Goal: Navigation & Orientation: Find specific page/section

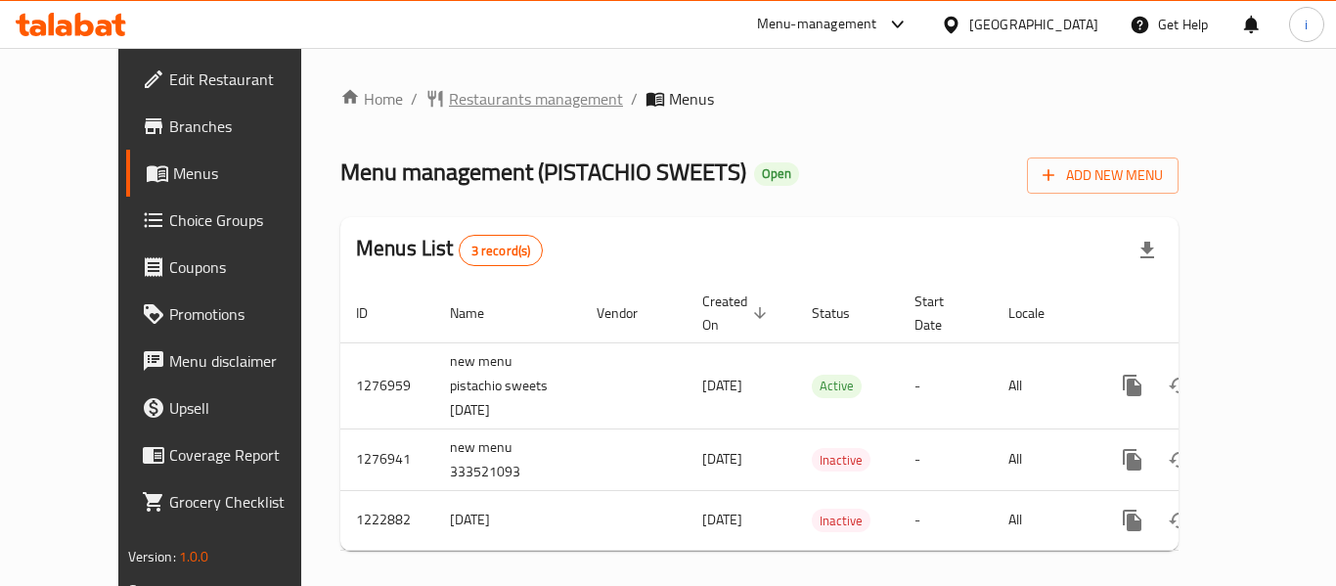
click at [461, 105] on span "Restaurants management" at bounding box center [536, 98] width 174 height 23
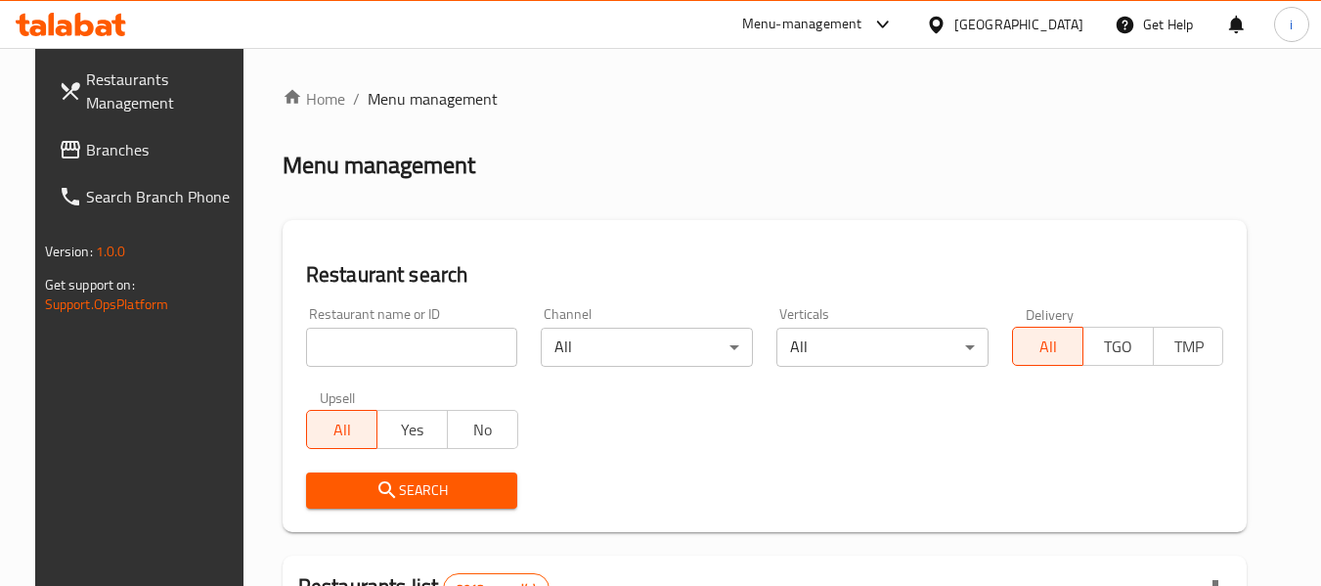
click at [83, 164] on link "Branches" at bounding box center [149, 149] width 213 height 47
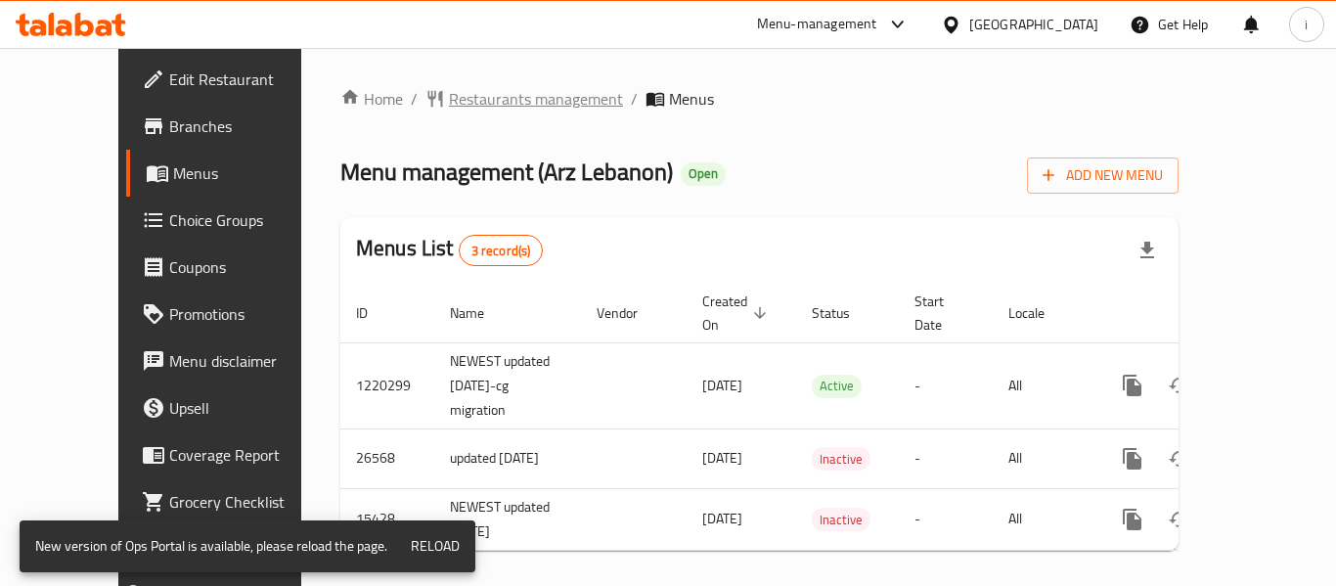
click at [449, 97] on span "Restaurants management" at bounding box center [536, 98] width 174 height 23
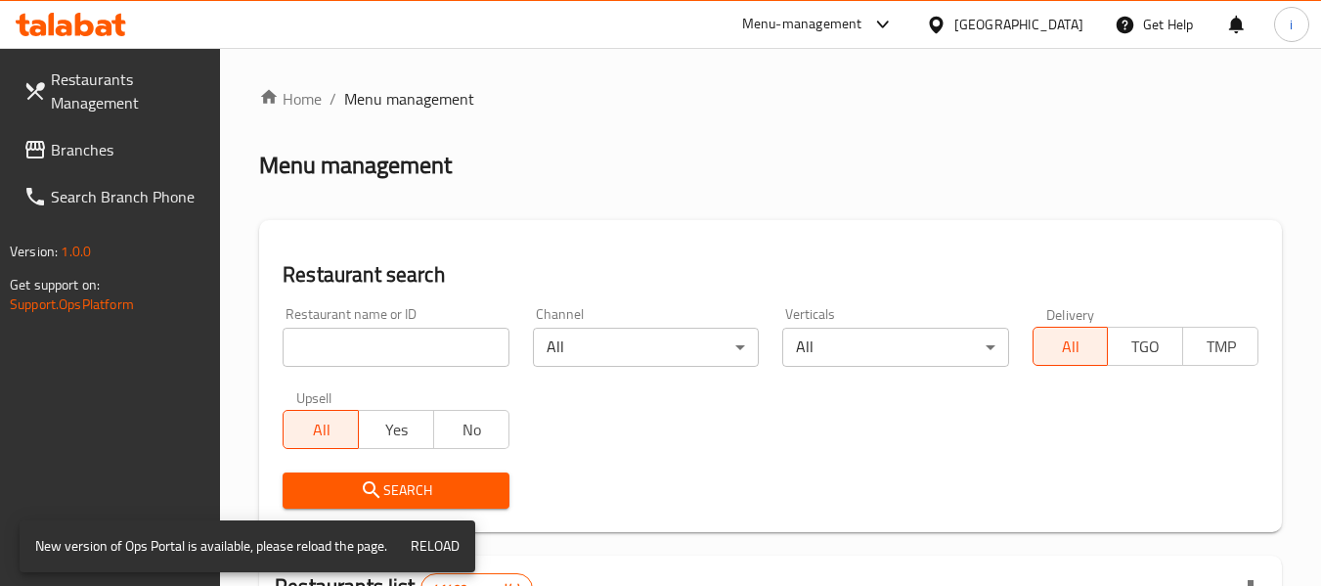
click at [105, 145] on span "Branches" at bounding box center [128, 149] width 155 height 23
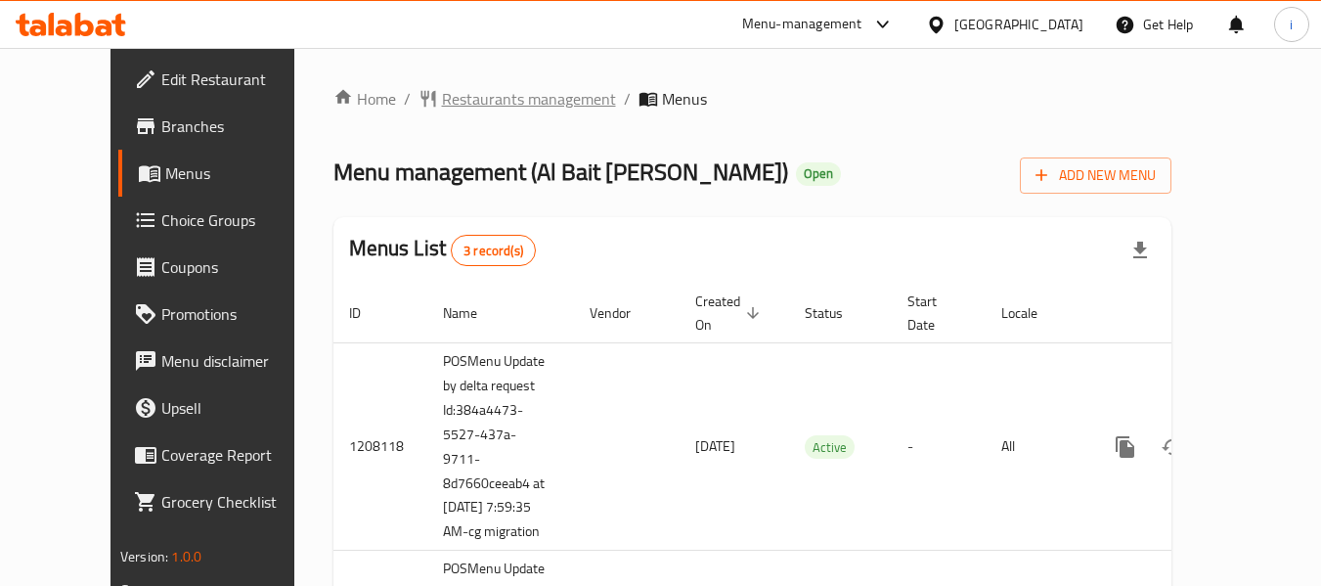
click at [464, 94] on span "Restaurants management" at bounding box center [529, 98] width 174 height 23
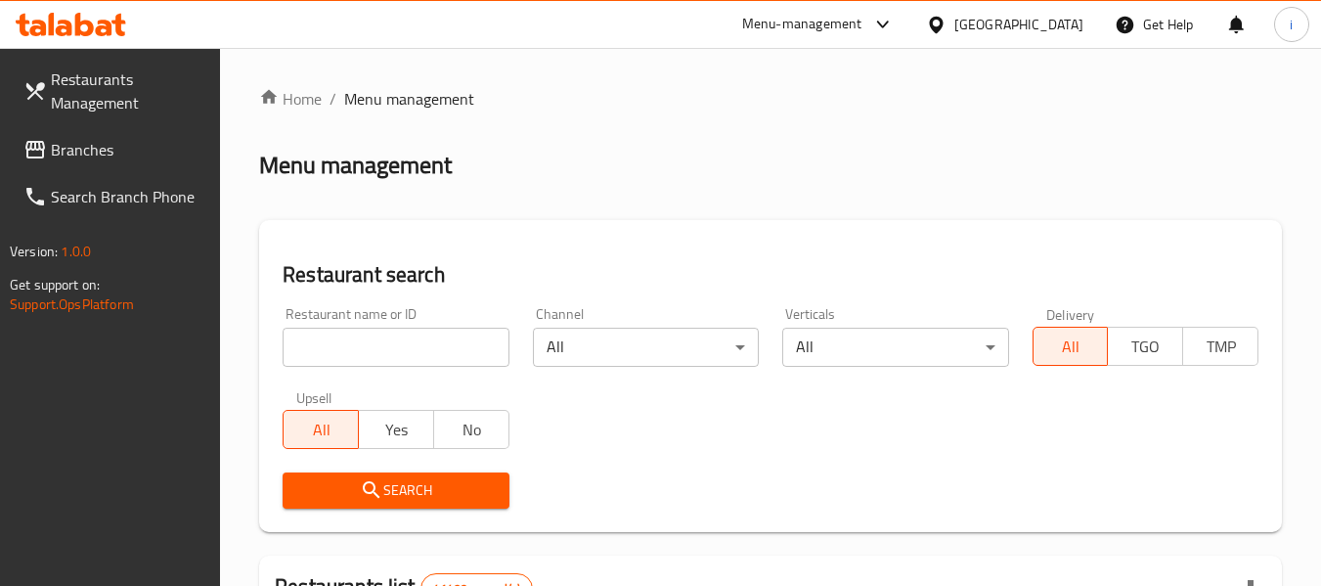
drag, startPoint x: 363, startPoint y: 359, endPoint x: 362, endPoint y: 372, distance: 12.8
click at [363, 359] on input "search" at bounding box center [396, 347] width 226 height 39
paste input "11345"
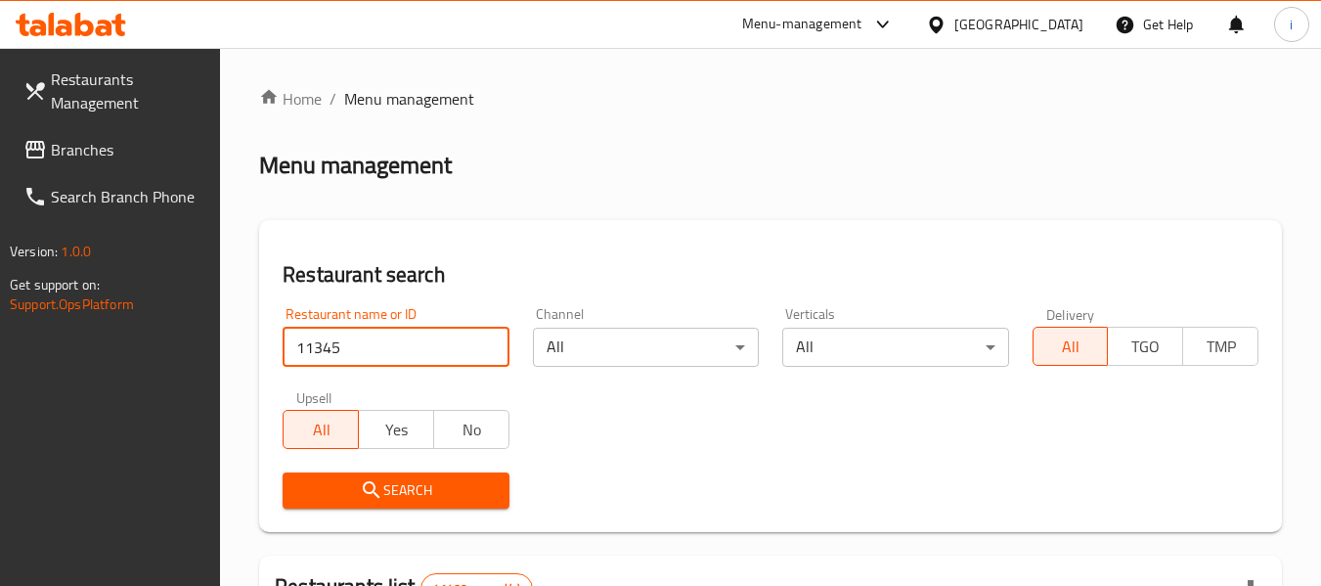
type input "11345"
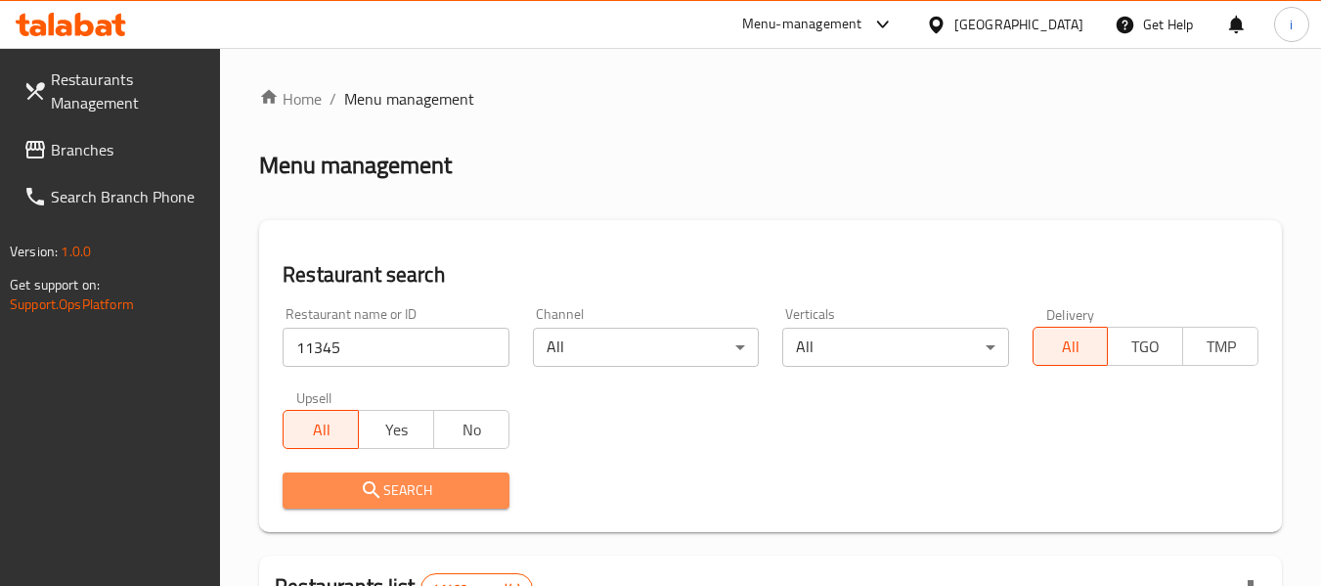
click at [365, 472] on button "Search" at bounding box center [396, 490] width 226 height 36
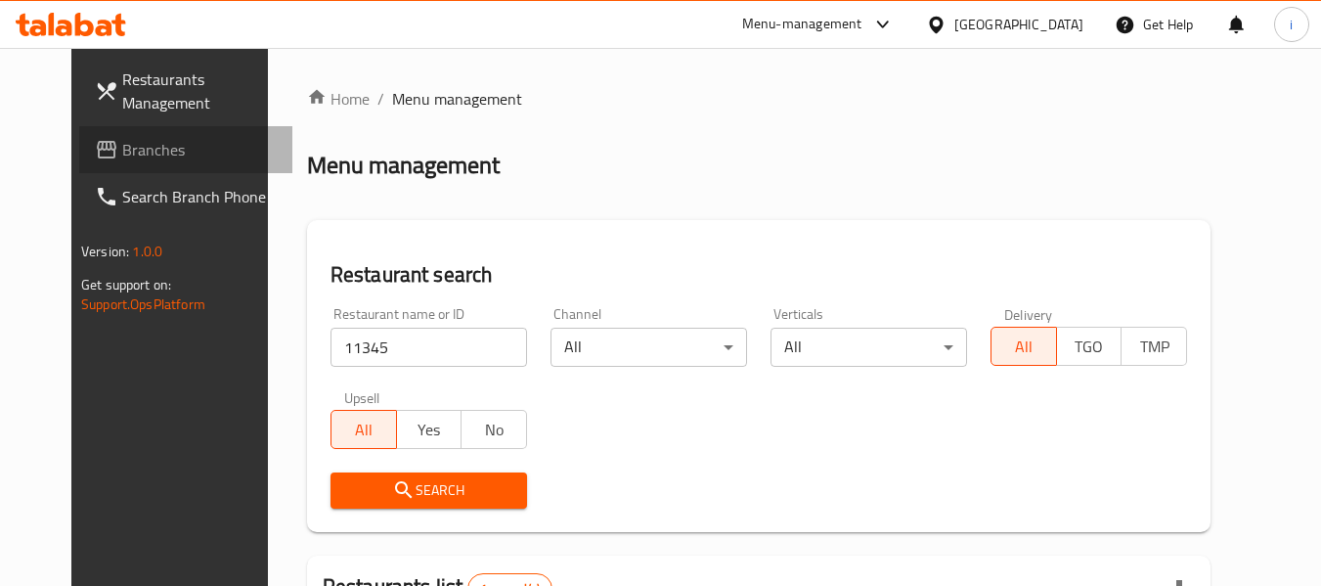
click at [122, 154] on span "Branches" at bounding box center [199, 149] width 155 height 23
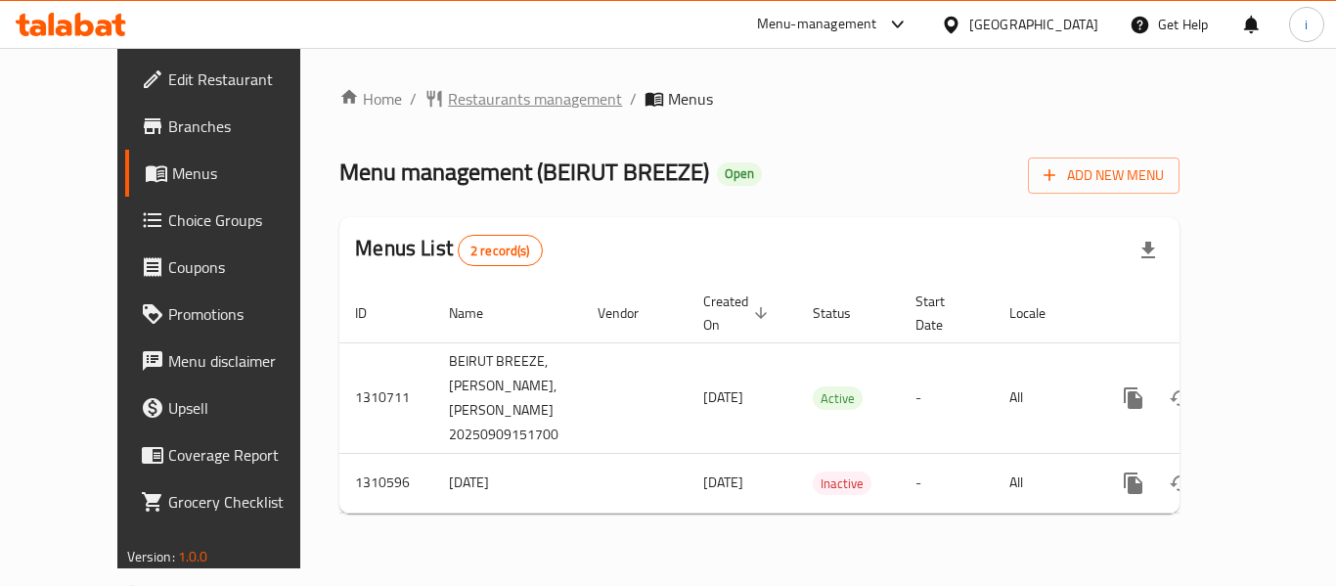
click at [455, 111] on span "Restaurants management" at bounding box center [535, 98] width 174 height 23
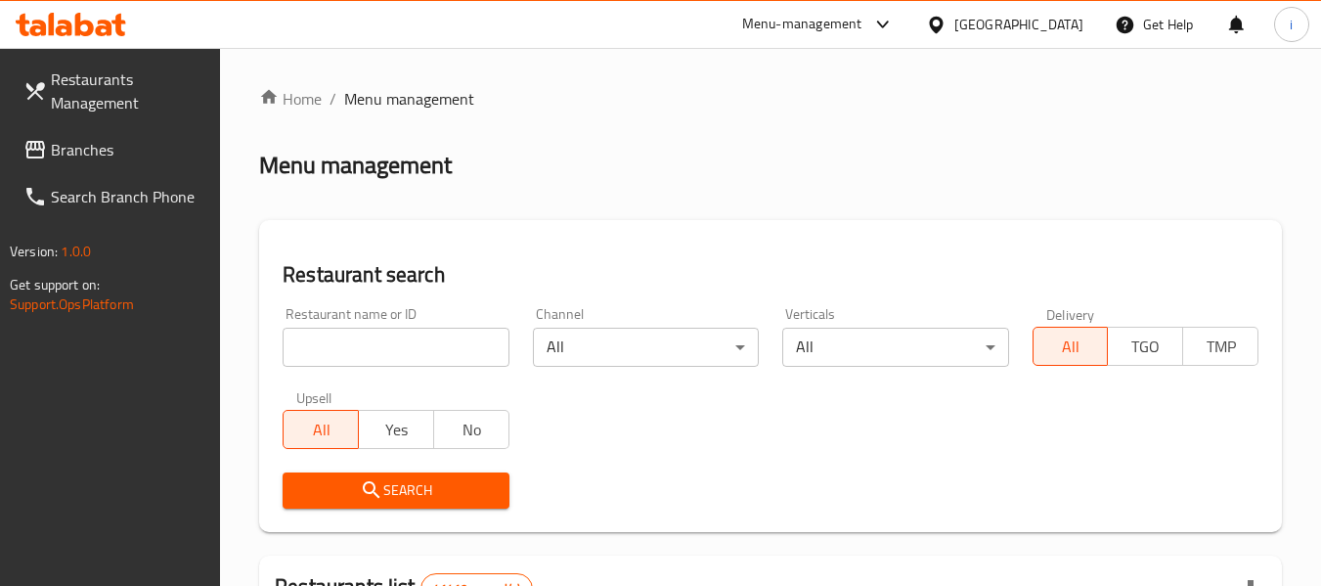
click at [106, 166] on link "Branches" at bounding box center [114, 149] width 213 height 47
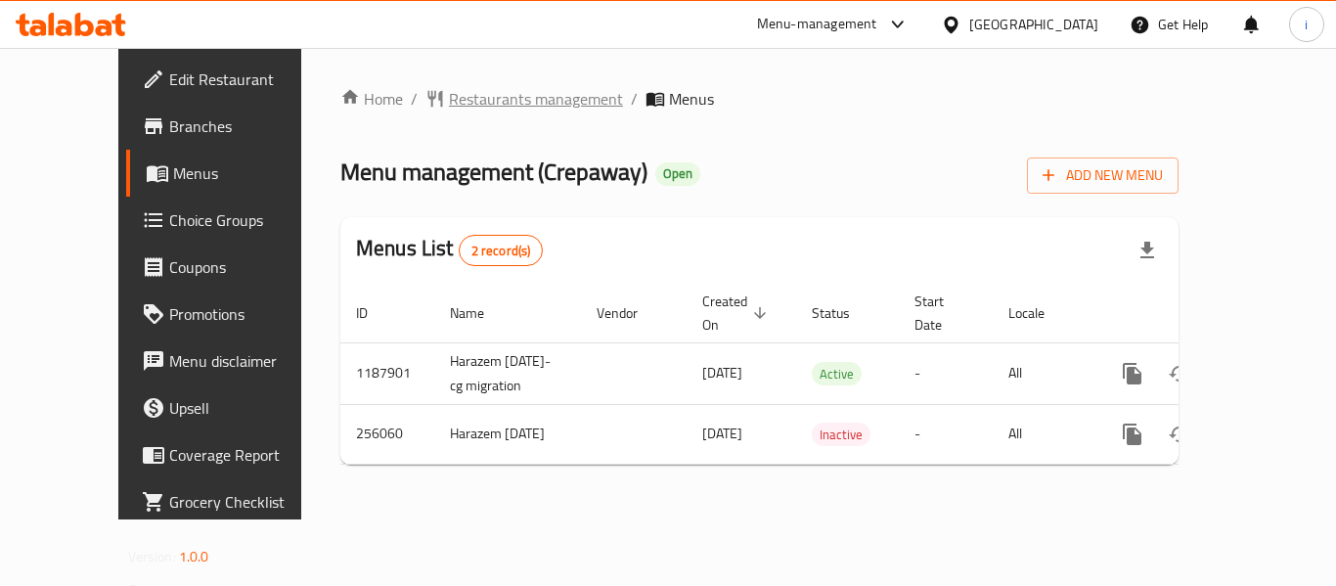
click at [449, 98] on span "Restaurants management" at bounding box center [536, 98] width 174 height 23
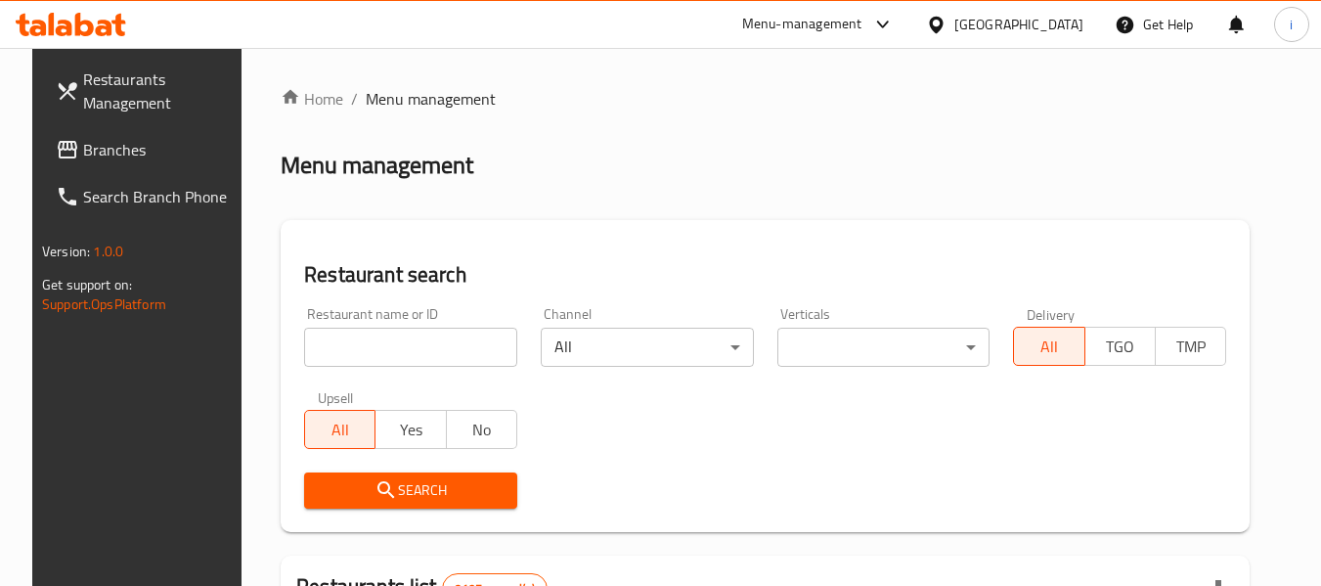
click at [83, 153] on span "Branches" at bounding box center [160, 149] width 155 height 23
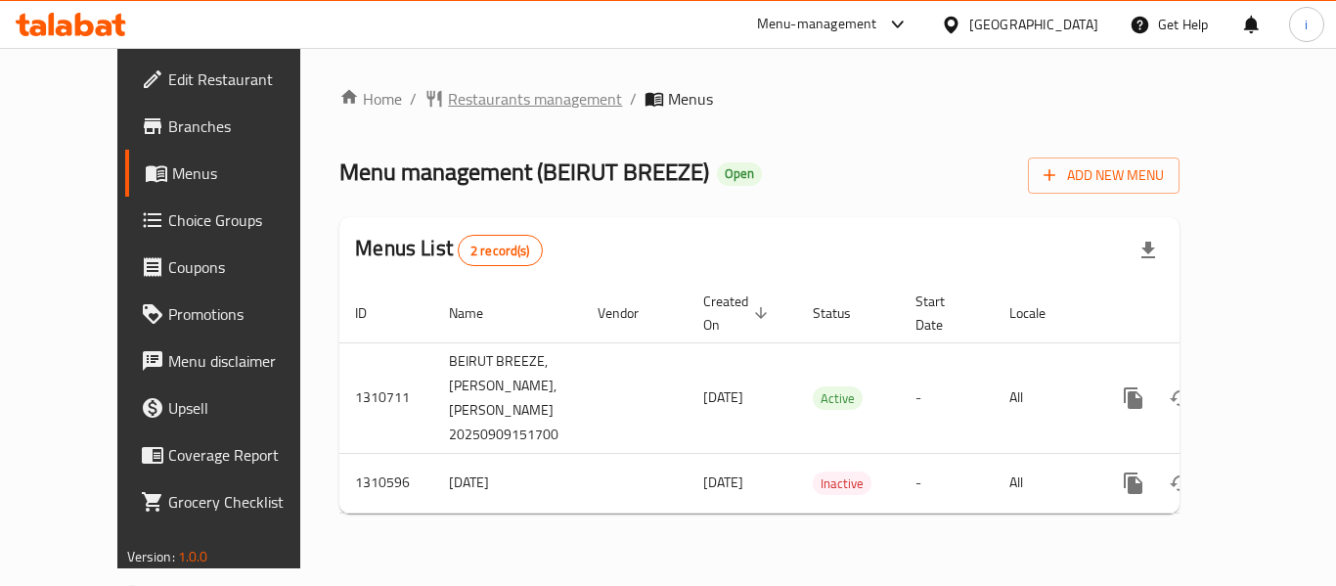
click at [448, 103] on span "Restaurants management" at bounding box center [535, 98] width 174 height 23
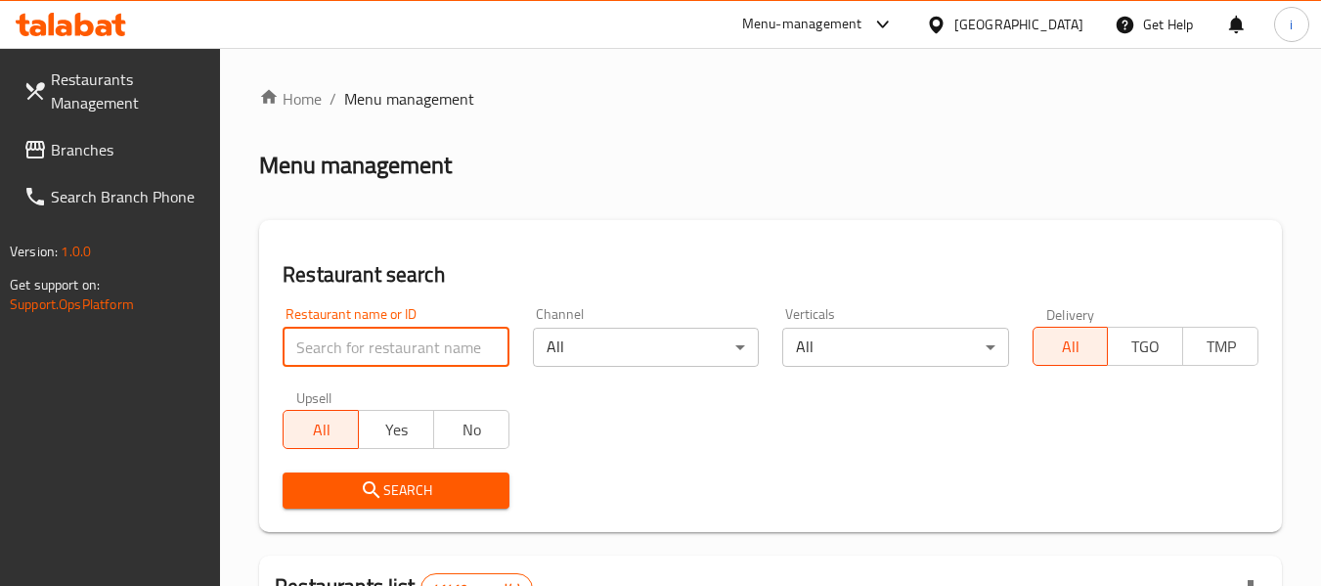
drag, startPoint x: 414, startPoint y: 354, endPoint x: 417, endPoint y: 382, distance: 28.5
click at [414, 354] on input "search" at bounding box center [396, 347] width 226 height 39
paste input "705493"
type input "705493"
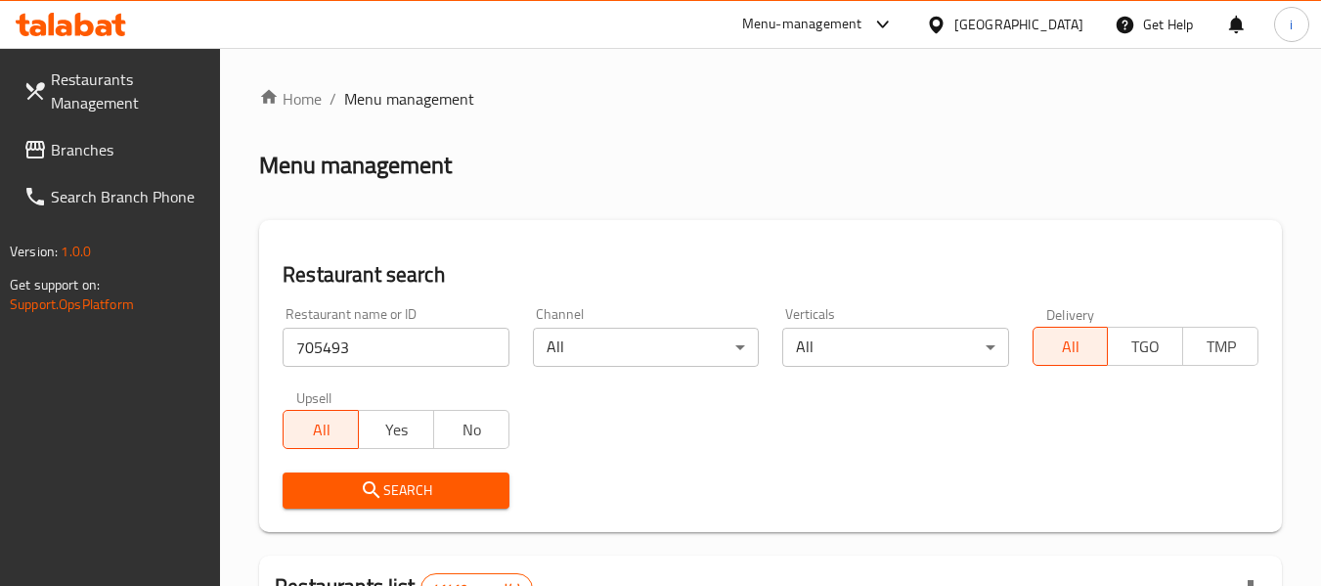
click at [416, 494] on span "Search" at bounding box center [395, 490] width 195 height 24
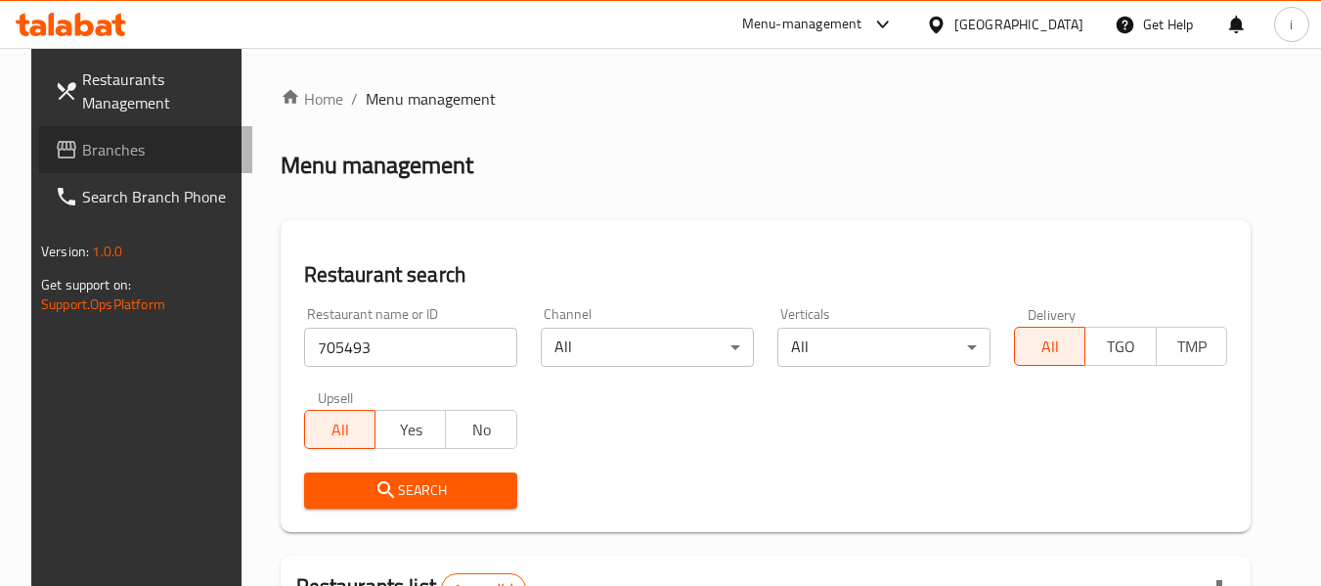
click at [117, 144] on span "Branches" at bounding box center [159, 149] width 155 height 23
